Goal: Task Accomplishment & Management: Use online tool/utility

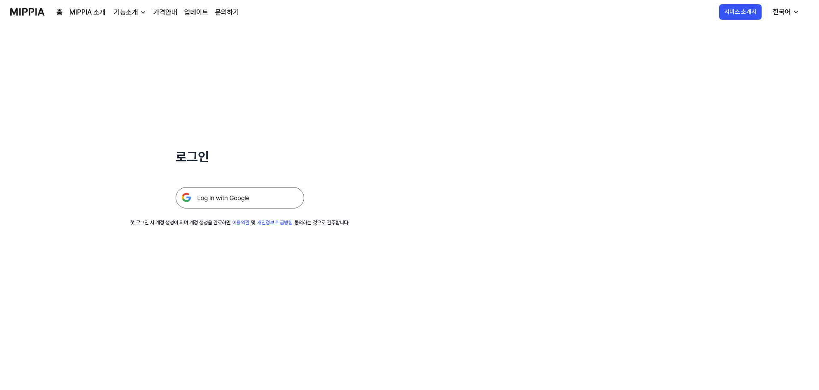
click at [244, 206] on img at bounding box center [240, 197] width 128 height 21
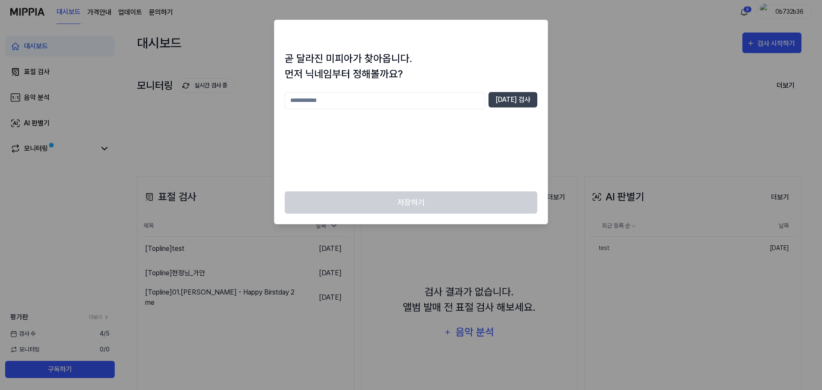
click at [381, 103] on input "text" at bounding box center [385, 100] width 200 height 17
type input "**"
click at [513, 97] on button "[DATE] 검사" at bounding box center [513, 99] width 49 height 15
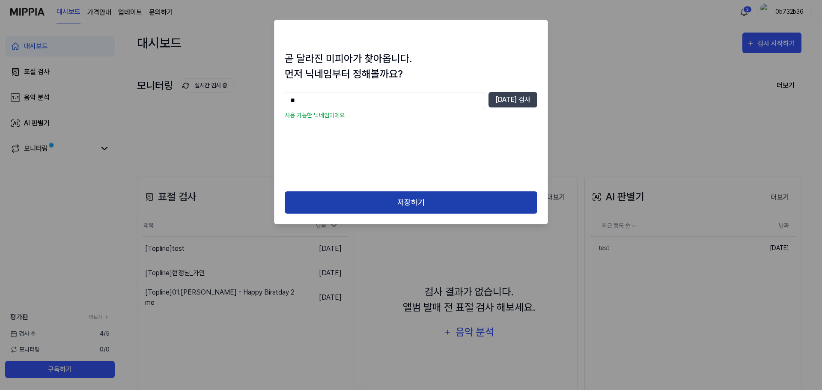
click at [419, 201] on button "저장하기" at bounding box center [411, 202] width 253 height 23
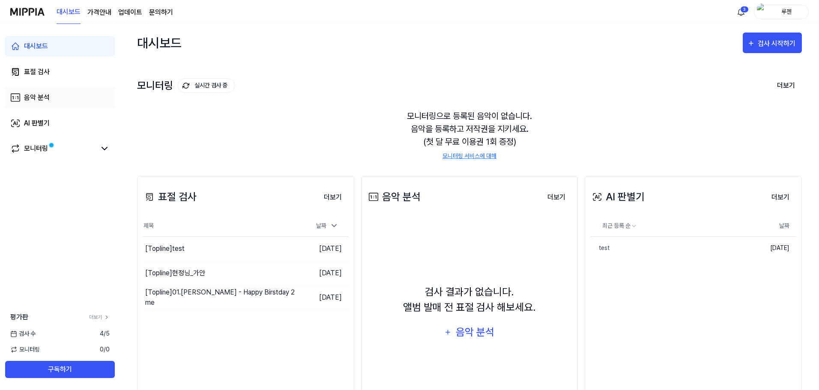
click at [73, 102] on link "음악 분석" at bounding box center [60, 97] width 110 height 21
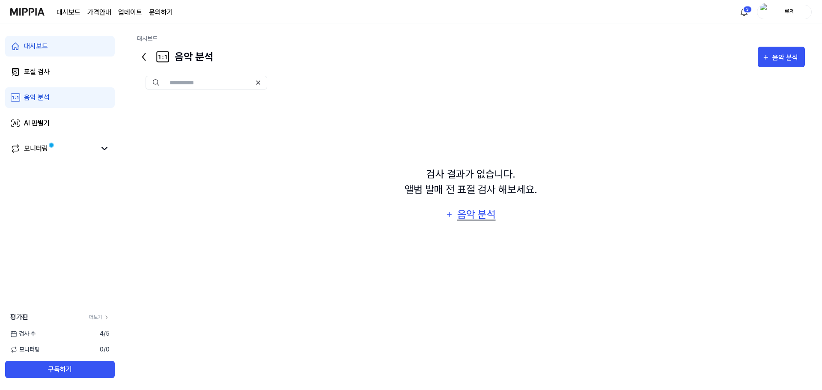
click at [466, 215] on div "음악 분석" at bounding box center [476, 214] width 41 height 16
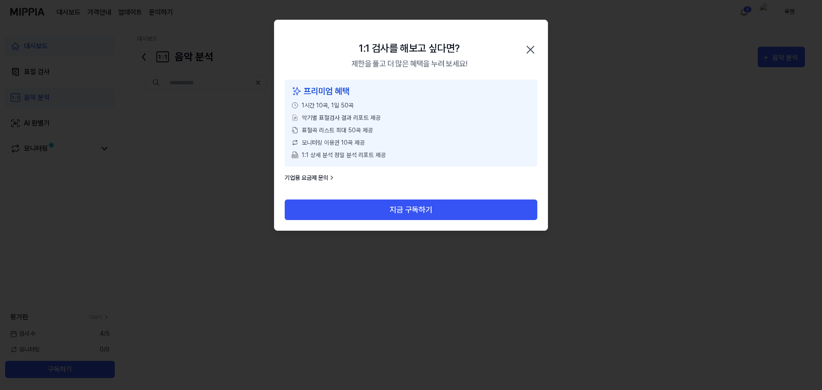
click at [533, 50] on icon "button" at bounding box center [531, 50] width 14 height 14
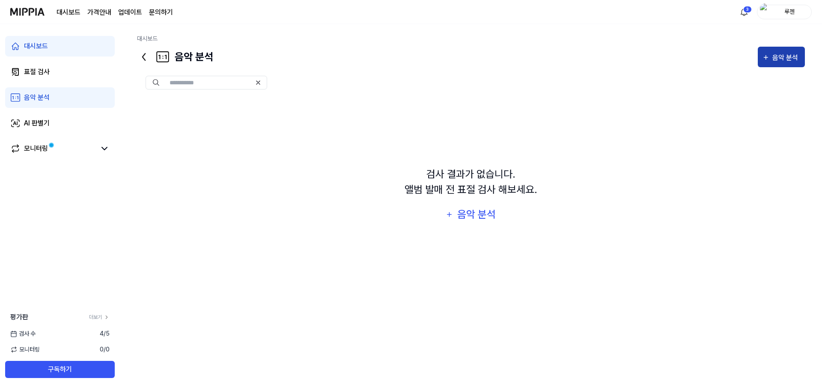
click at [773, 62] on div "음악 분석" at bounding box center [787, 57] width 28 height 11
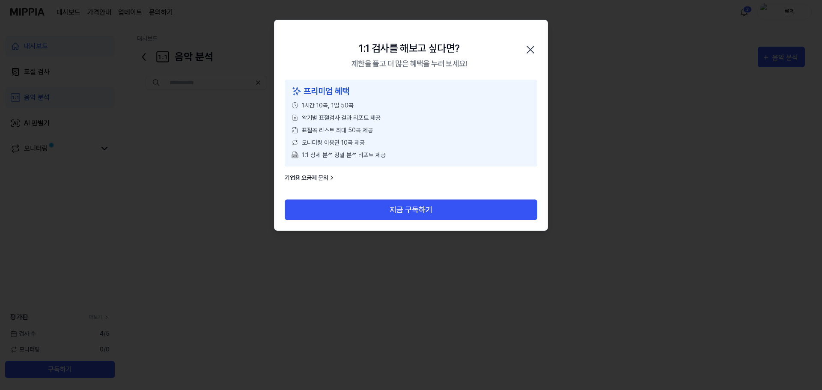
click at [529, 51] on icon "button" at bounding box center [530, 49] width 7 height 7
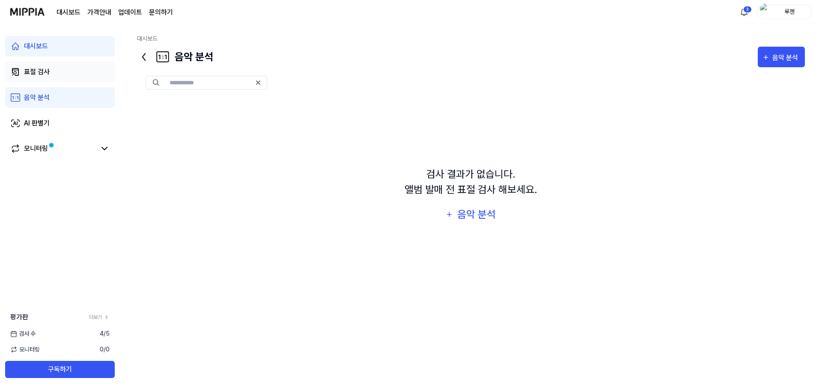
click at [49, 68] on div "표절 검사" at bounding box center [37, 72] width 26 height 10
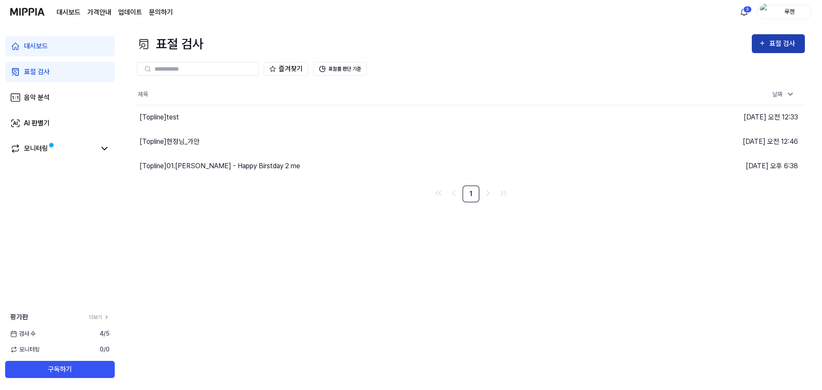
click at [773, 51] on button "표절 검사" at bounding box center [778, 43] width 53 height 19
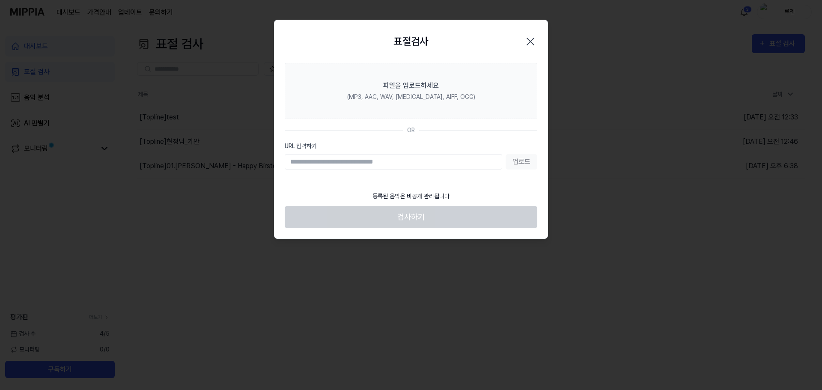
click at [527, 164] on div "업로드" at bounding box center [411, 161] width 253 height 15
click at [433, 167] on input "URL 입력하기" at bounding box center [394, 161] width 218 height 15
click at [476, 178] on section "파일을 업로드하세요 (MP3, AAC, WAV, [MEDICAL_DATA], AIFF, OGG) OR URL 입력하기 업로드" at bounding box center [411, 125] width 273 height 124
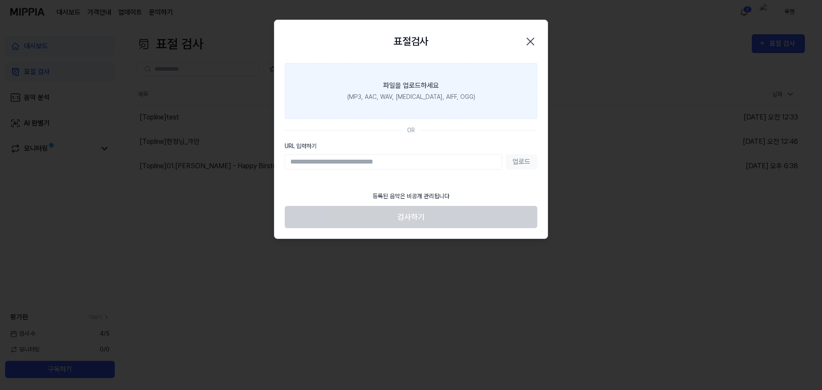
click at [377, 83] on label "파일을 업로드하세요 (MP3, AAC, WAV, [MEDICAL_DATA], AIFF, OGG)" at bounding box center [411, 91] width 253 height 56
click at [0, 0] on input "파일을 업로드하세요 (MP3, AAC, WAV, [MEDICAL_DATA], AIFF, OGG)" at bounding box center [0, 0] width 0 height 0
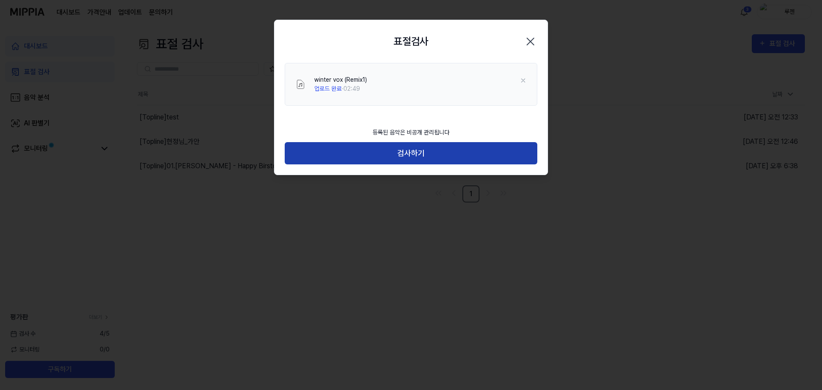
click at [440, 161] on button "검사하기" at bounding box center [411, 153] width 253 height 23
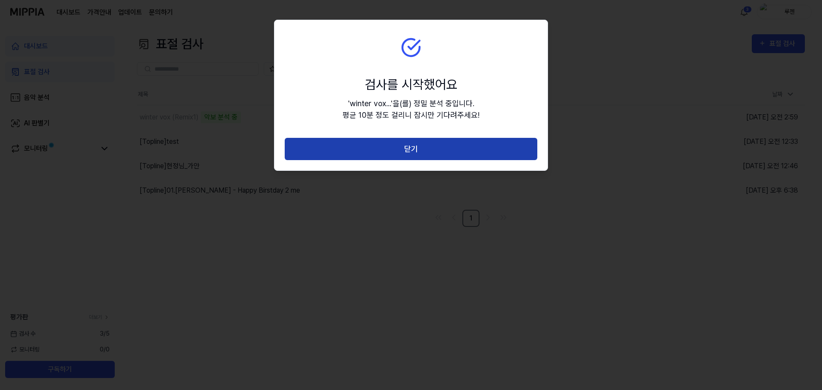
click at [415, 151] on button "닫기" at bounding box center [411, 149] width 253 height 23
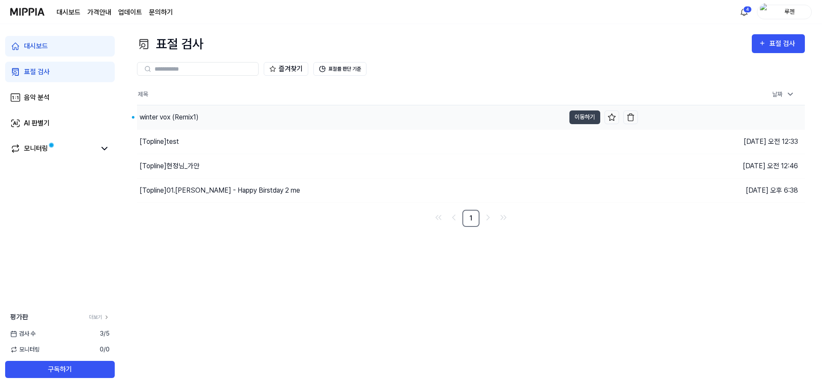
click at [404, 122] on div "winter vox (Remix1)" at bounding box center [351, 117] width 428 height 24
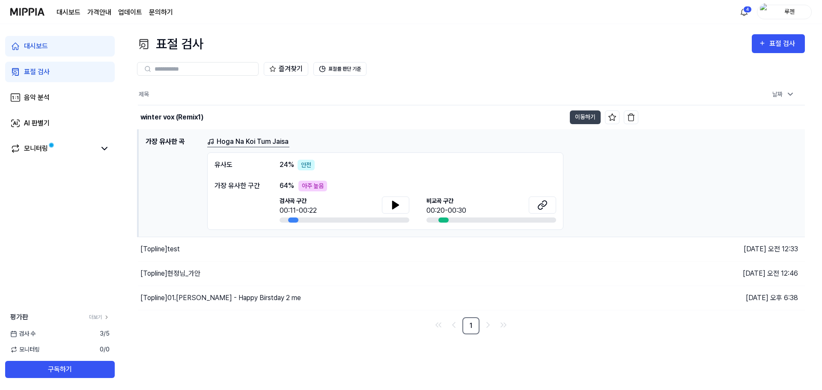
click at [303, 167] on div "안전" at bounding box center [306, 165] width 17 height 11
click at [302, 187] on div "아주 높음" at bounding box center [312, 186] width 29 height 11
click at [406, 207] on button at bounding box center [395, 205] width 27 height 17
click at [406, 209] on button at bounding box center [395, 205] width 27 height 17
click at [553, 206] on button at bounding box center [542, 205] width 27 height 17
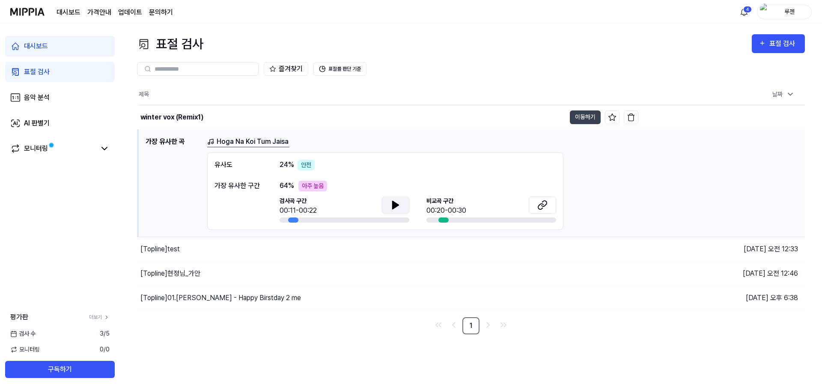
click at [390, 209] on button at bounding box center [395, 205] width 27 height 17
click at [250, 135] on td "가장 유사한 곡 Hoga Na Koi Tum Jaisa 유사도 24 % 안전 가장 유사한 구간 64 % 아주 높음 검사곡 구간 00:13/00…" at bounding box center [471, 182] width 667 height 107
click at [195, 120] on div "winter vox (Remix1)" at bounding box center [171, 117] width 63 height 10
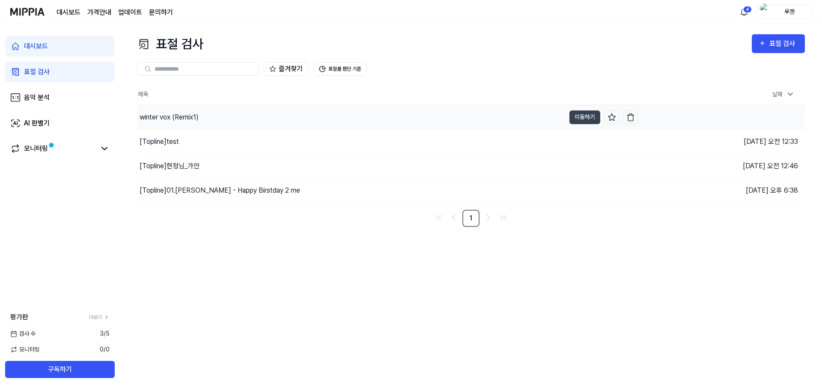
click at [201, 115] on div "winter vox (Remix1)" at bounding box center [351, 117] width 428 height 24
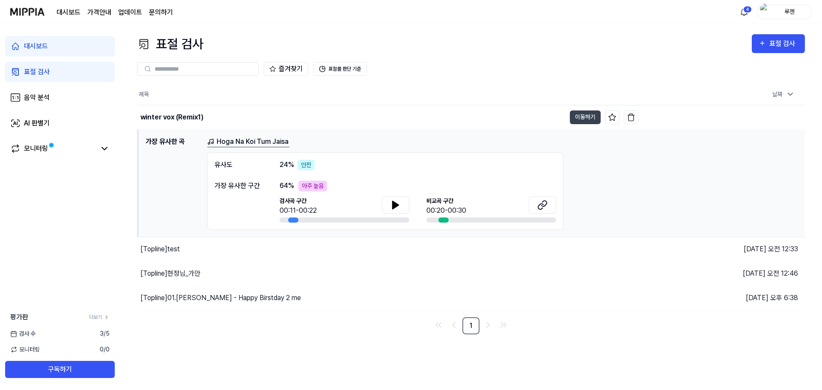
click at [252, 139] on link "Hoga Na Koi Tum Jaisa" at bounding box center [248, 142] width 82 height 11
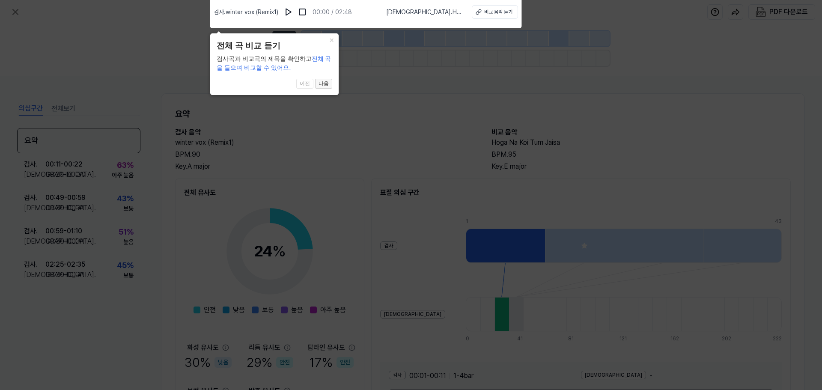
click at [328, 84] on button "다음" at bounding box center [323, 84] width 17 height 10
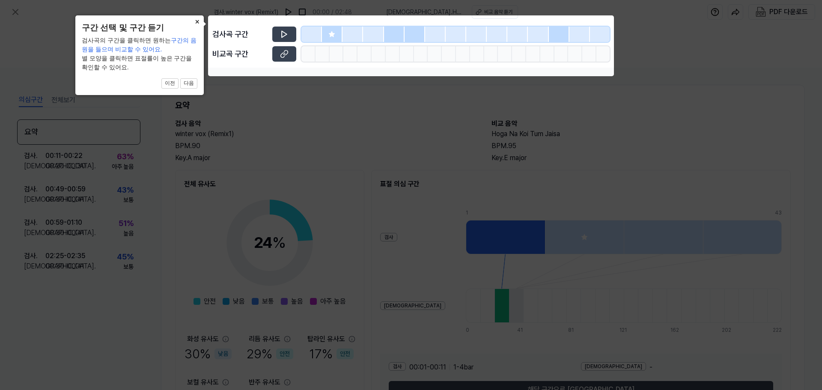
click at [197, 22] on button "×" at bounding box center [197, 21] width 14 height 12
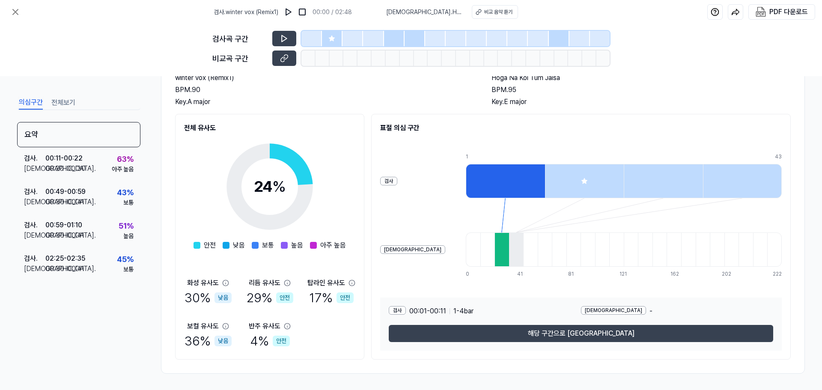
scroll to position [66, 0]
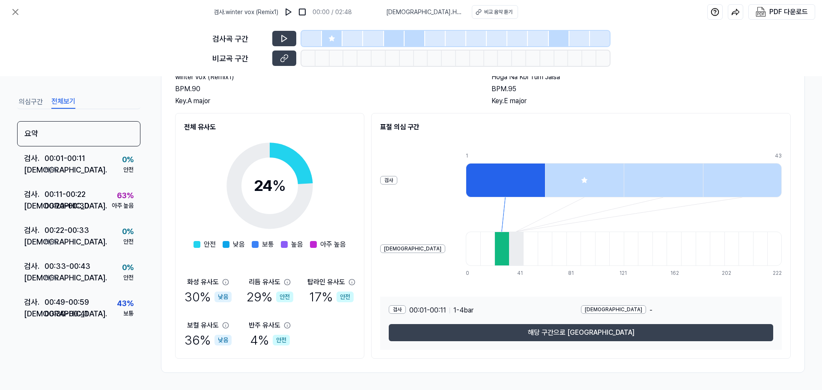
click at [70, 106] on button "전체보기" at bounding box center [63, 102] width 24 height 14
click at [39, 103] on button "의심구간" at bounding box center [31, 102] width 24 height 14
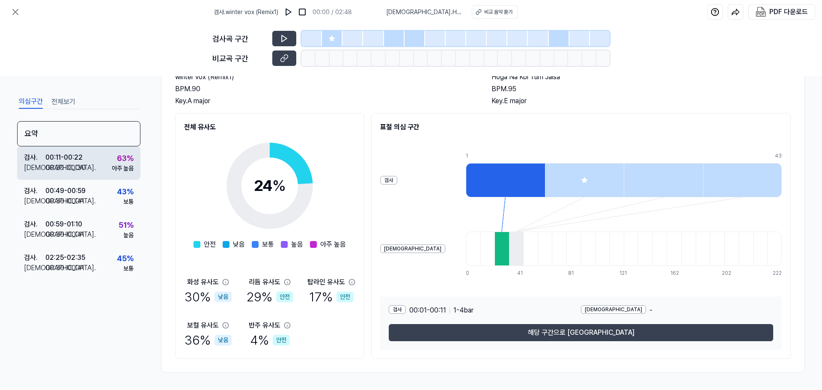
click at [84, 156] on div "검사 . 00:11 - 00:22 비교 . 00:20 - 00:30 63 % 아주 높음" at bounding box center [78, 162] width 123 height 33
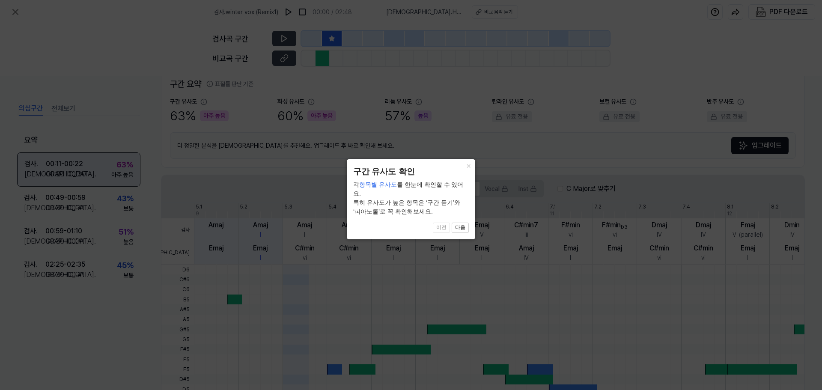
scroll to position [197, 0]
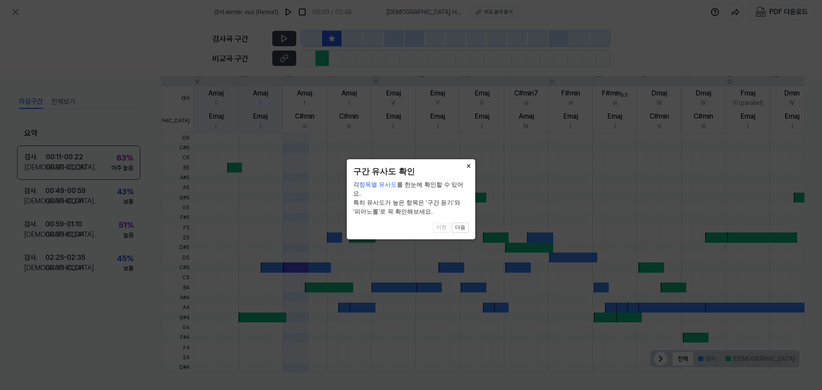
click at [467, 164] on button "×" at bounding box center [469, 165] width 14 height 12
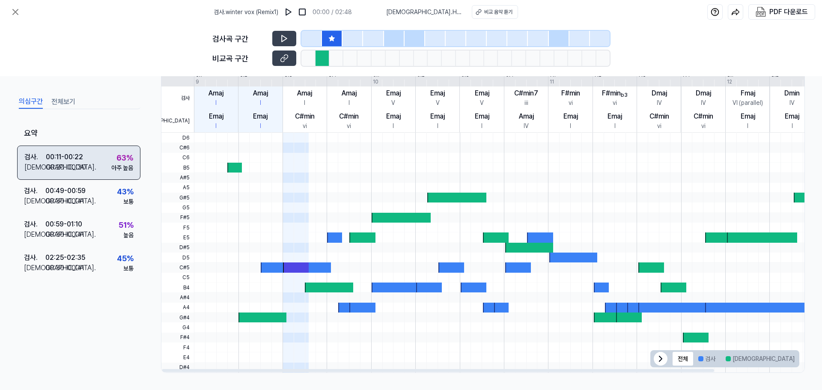
click at [88, 161] on div "검사 . 00:11 - 00:22 비교 . 00:20 - 00:30 63 % 아주 높음" at bounding box center [78, 163] width 123 height 34
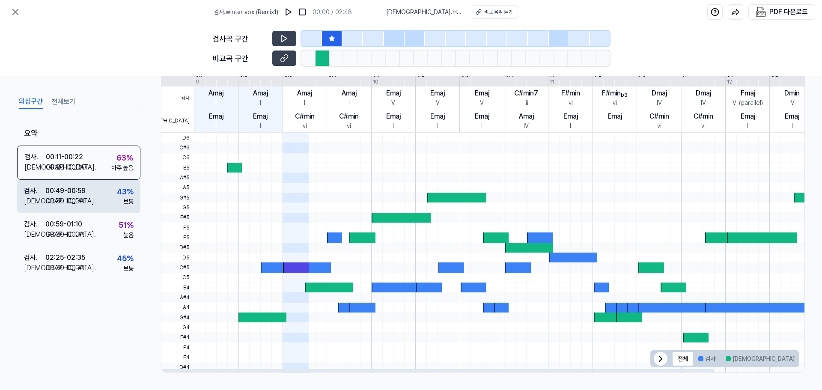
click at [89, 195] on div "검사 . 00:49 - 00:59 비교 . 00:30 - 00:41 43 % 보통" at bounding box center [78, 196] width 123 height 33
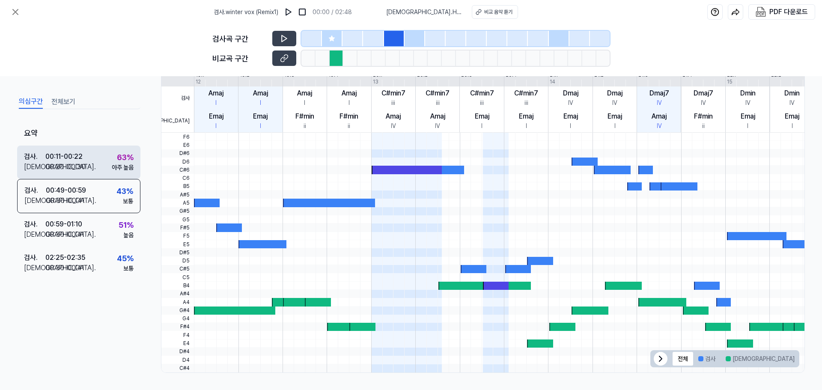
click at [98, 164] on div "검사 . 00:11 - 00:22 비교 . 00:20 - 00:30 63 % 아주 높음" at bounding box center [78, 162] width 123 height 33
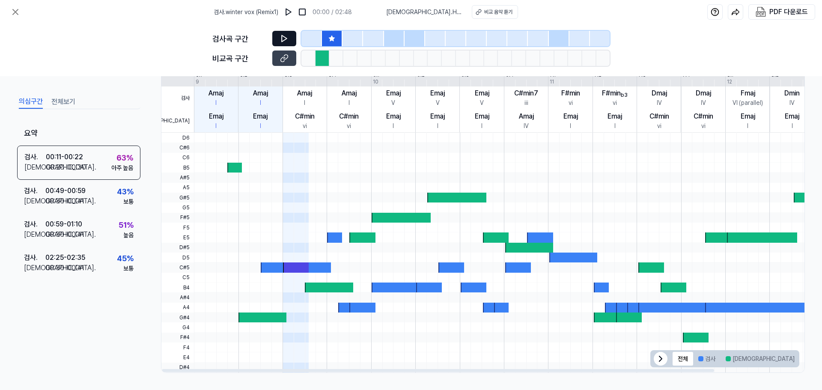
click at [289, 35] on button at bounding box center [284, 38] width 24 height 15
click at [290, 54] on button at bounding box center [284, 58] width 24 height 15
click at [323, 56] on div at bounding box center [323, 58] width 14 height 15
click at [366, 43] on div at bounding box center [373, 38] width 21 height 15
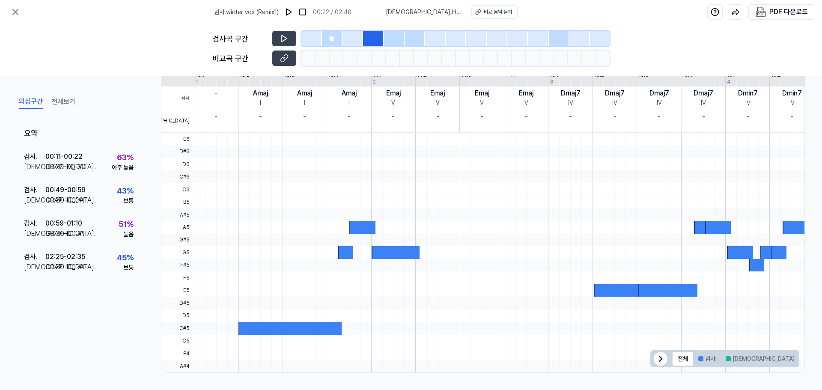
click at [403, 42] on div at bounding box center [394, 38] width 21 height 15
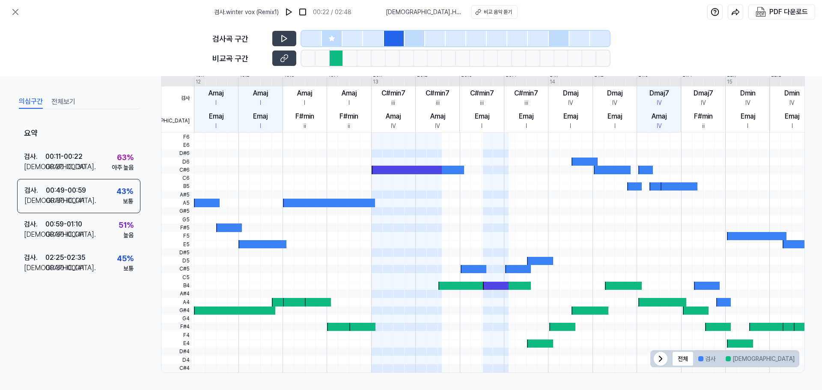
click at [428, 45] on div at bounding box center [435, 38] width 21 height 15
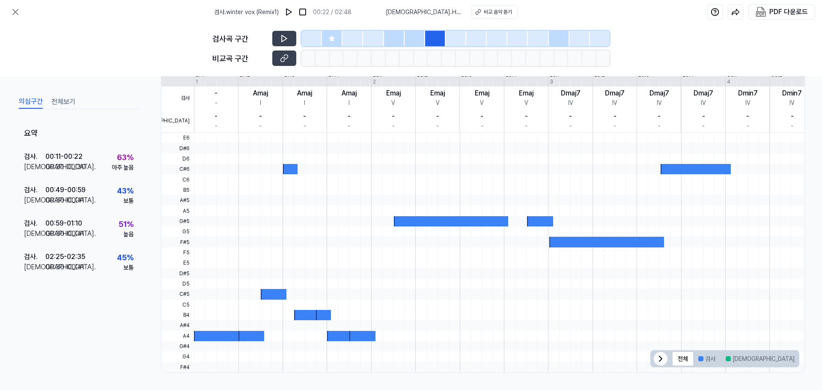
click at [457, 36] on div at bounding box center [456, 38] width 21 height 15
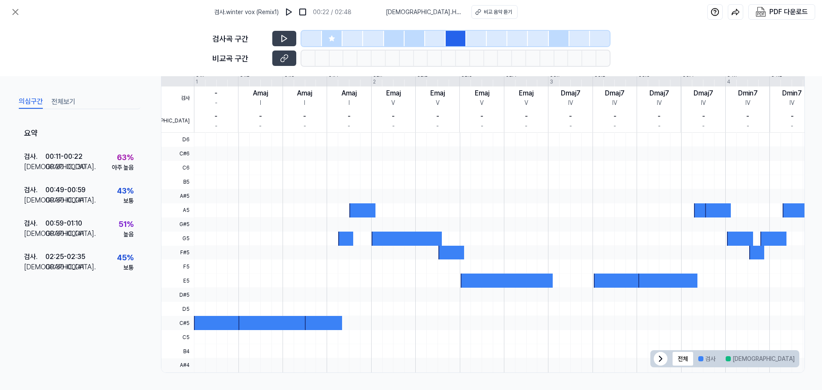
click at [411, 36] on div at bounding box center [415, 38] width 21 height 15
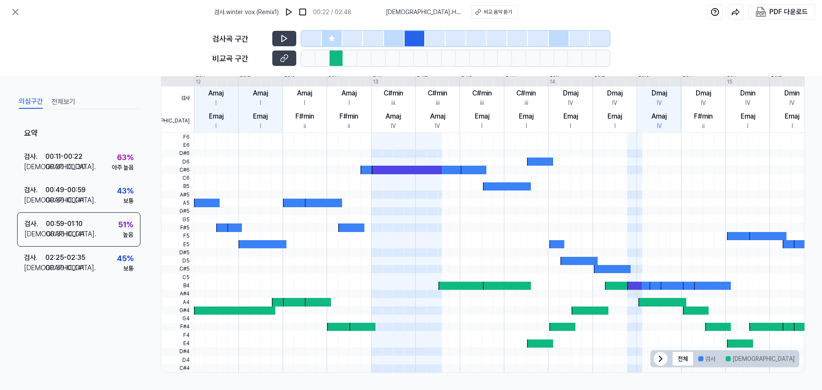
click at [371, 36] on div at bounding box center [373, 38] width 21 height 15
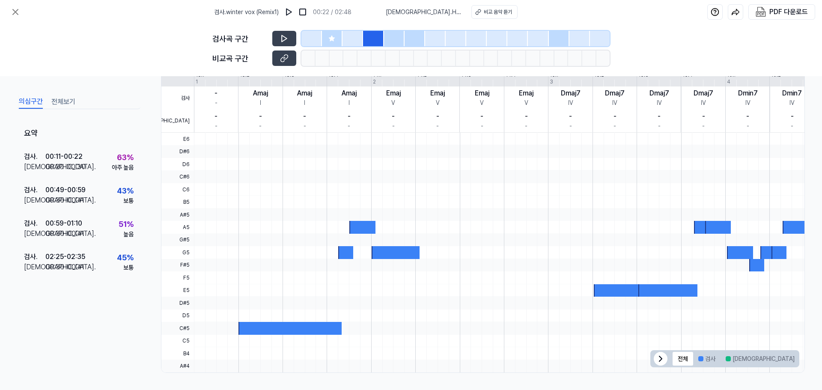
click at [355, 38] on div at bounding box center [353, 38] width 21 height 15
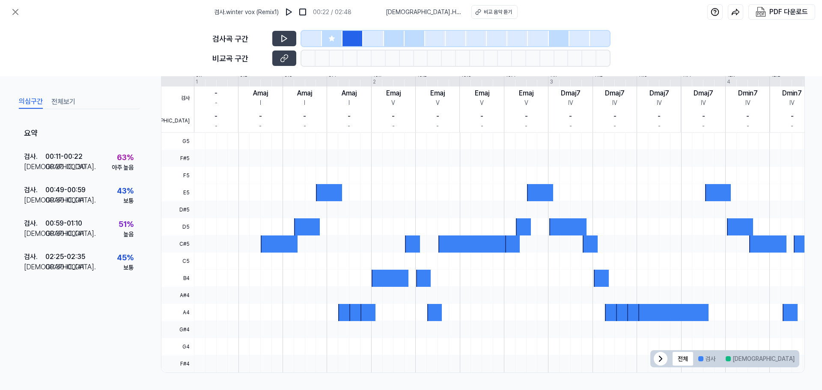
click at [332, 37] on icon at bounding box center [332, 39] width 6 height 6
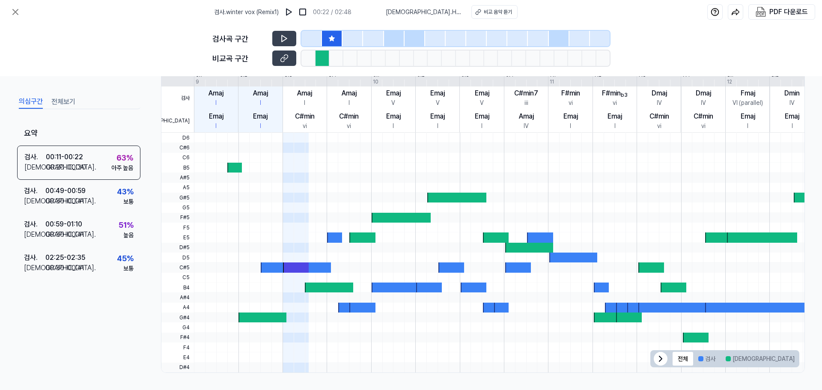
click at [325, 61] on div at bounding box center [323, 58] width 14 height 15
click at [800, 363] on button "겹치는 부분" at bounding box center [822, 359] width 44 height 14
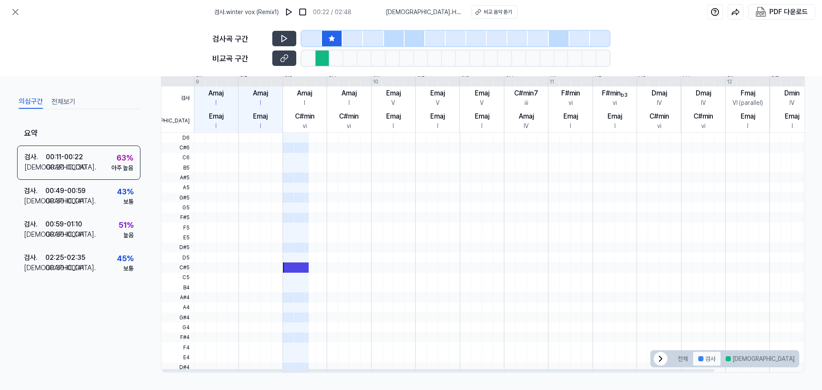
click at [698, 358] on div at bounding box center [700, 358] width 5 height 5
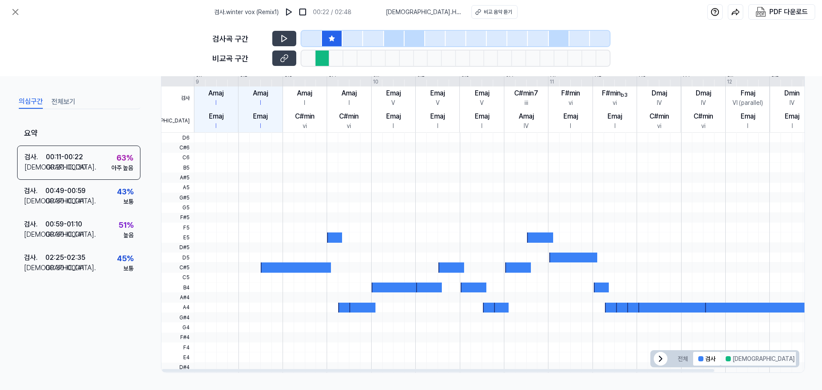
click at [733, 358] on button "[DEMOGRAPHIC_DATA]" at bounding box center [760, 359] width 79 height 14
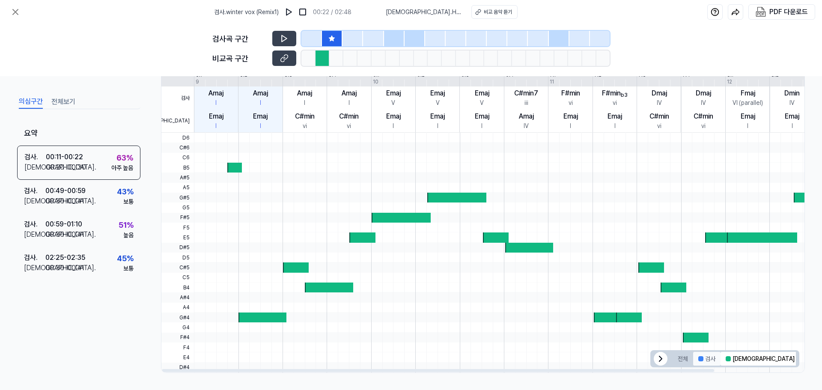
click at [701, 359] on div at bounding box center [700, 358] width 5 height 5
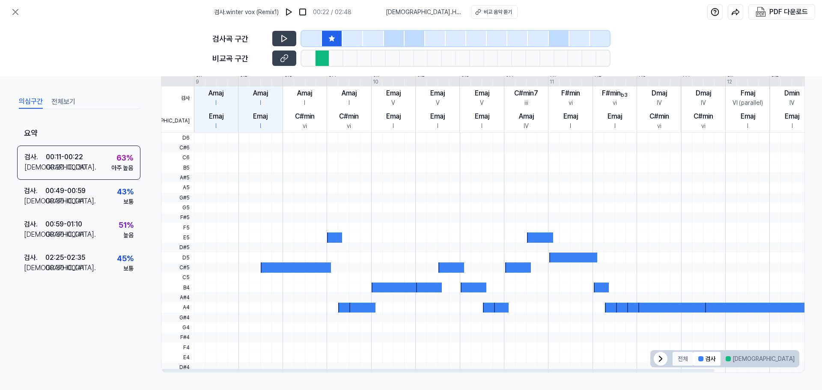
click at [682, 355] on button "전체" at bounding box center [683, 359] width 21 height 14
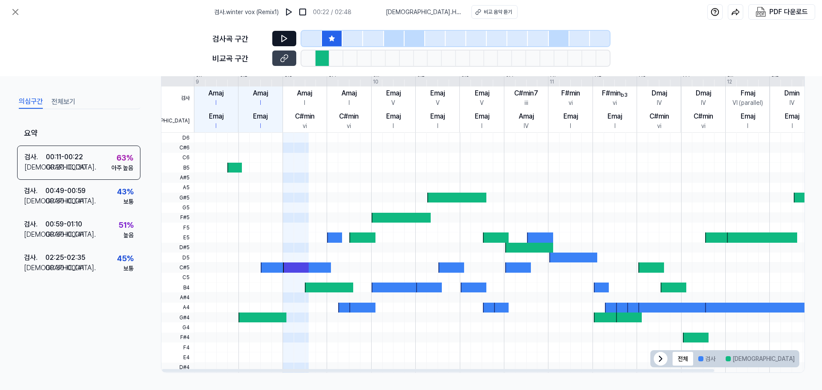
click at [284, 39] on icon at bounding box center [284, 38] width 9 height 9
click at [73, 209] on div "검사 . 00:49 - 00:59 비교 . 00:30 - 00:41 43 % 보통" at bounding box center [78, 196] width 123 height 33
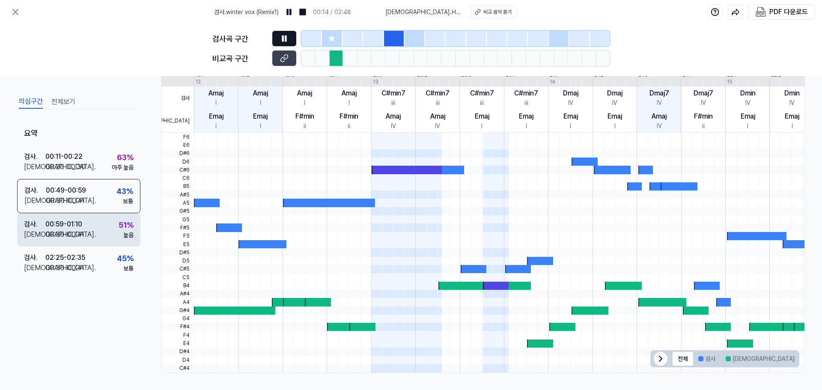
click at [78, 220] on div "00:59 - 01:10" at bounding box center [63, 224] width 37 height 10
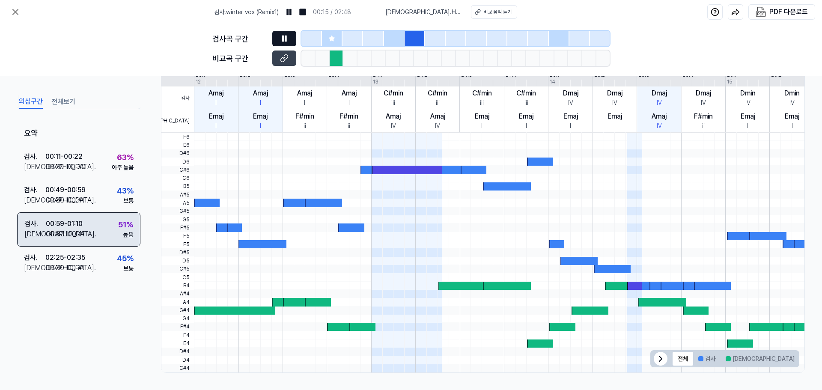
click at [85, 232] on div "검사 . 00:59 - 01:10 비교 . 00:30 - 00:41 51 % 높음" at bounding box center [78, 229] width 123 height 34
click at [89, 240] on div "검사 . 00:59 - 01:10 비교 . 00:30 - 00:41 51 % 높음" at bounding box center [78, 229] width 123 height 34
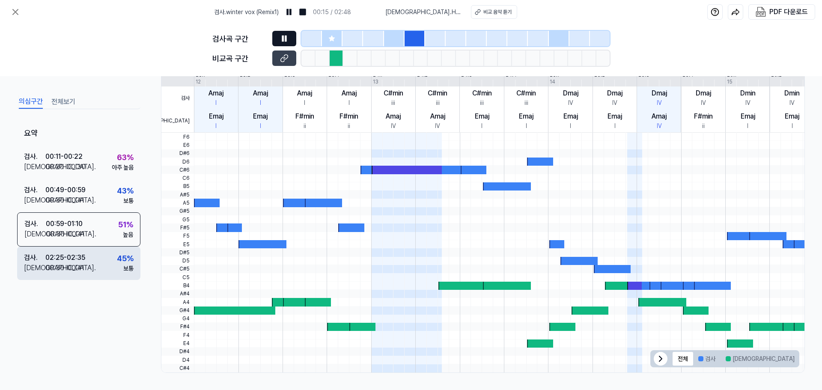
click at [90, 251] on div "검사 . 02:25 - 02:35 비교 . 00:30 - 00:41 45 % 보통" at bounding box center [78, 263] width 123 height 33
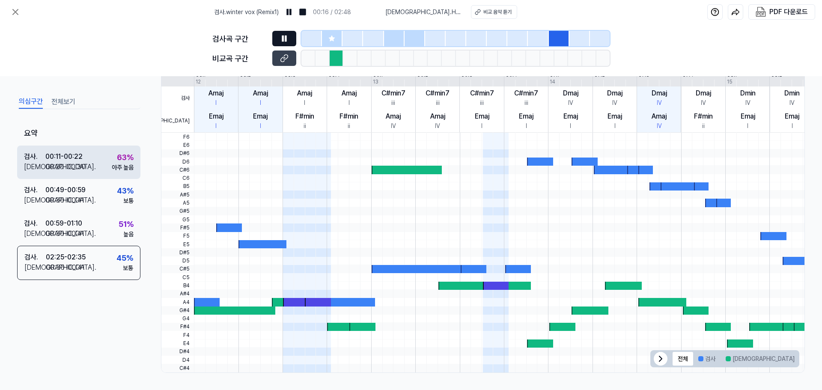
click at [116, 151] on div "검사 . 00:11 - 00:22 비교 . 00:20 - 00:30 63 % 아주 높음" at bounding box center [78, 162] width 123 height 33
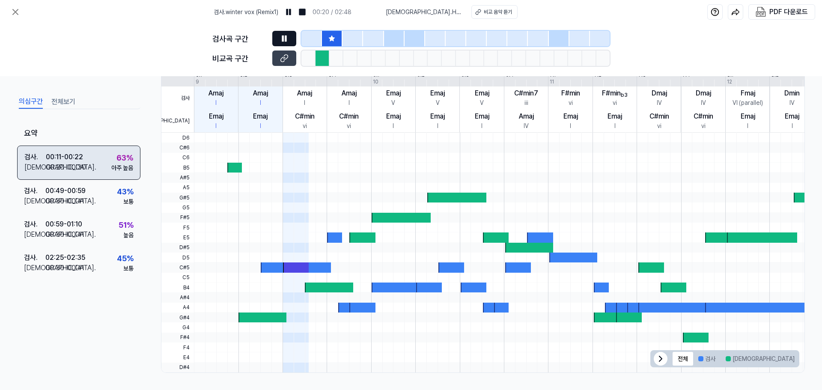
click at [96, 170] on div "검사 . 00:11 - 00:22 비교 . 00:20 - 00:30 63 % 아주 높음" at bounding box center [78, 163] width 123 height 34
click at [16, 12] on icon at bounding box center [15, 11] width 5 height 5
